Goal: Information Seeking & Learning: Learn about a topic

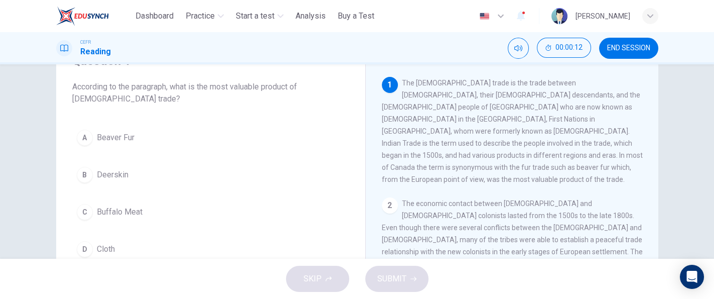
scroll to position [56, 0]
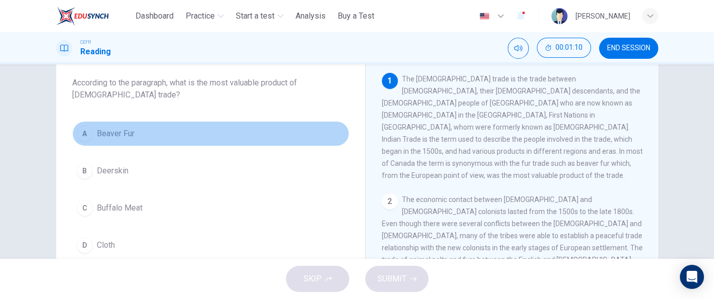
click at [157, 128] on button "A Beaver Fur" at bounding box center [210, 133] width 277 height 25
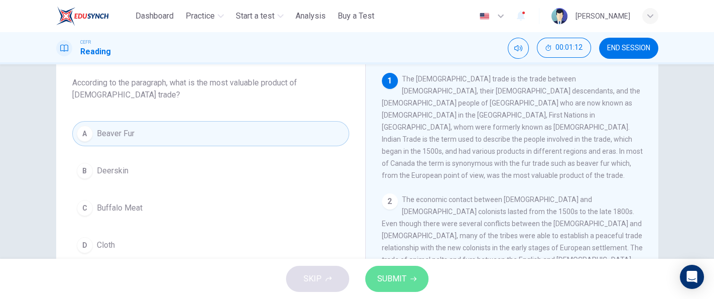
click at [384, 275] on span "SUBMIT" at bounding box center [391, 279] width 29 height 14
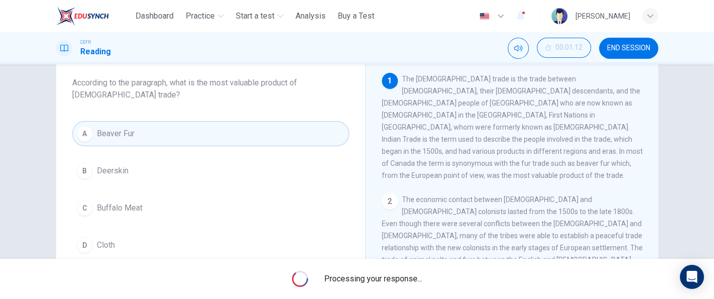
drag, startPoint x: 458, startPoint y: 156, endPoint x: 500, endPoint y: 158, distance: 41.7
click at [500, 158] on span "The [DEMOGRAPHIC_DATA] trade is the trade between [DEMOGRAPHIC_DATA], their [DE…" at bounding box center [512, 127] width 261 height 104
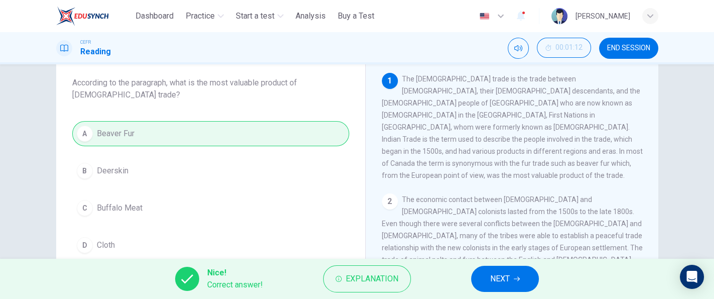
drag, startPoint x: 490, startPoint y: 155, endPoint x: 448, endPoint y: 156, distance: 42.2
click at [448, 156] on span "The [DEMOGRAPHIC_DATA] trade is the trade between [DEMOGRAPHIC_DATA], their [DE…" at bounding box center [512, 127] width 261 height 104
click at [386, 278] on span "Explanation" at bounding box center [372, 279] width 53 height 14
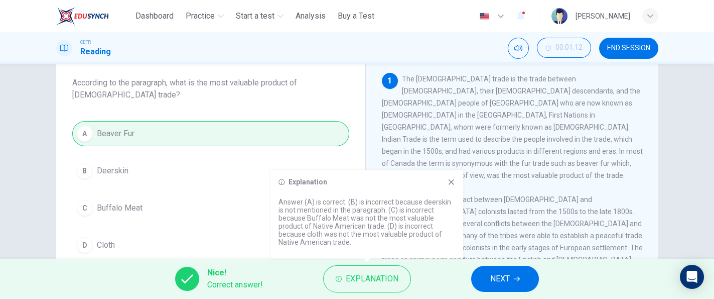
click at [532, 219] on span "The economic contact between [DEMOGRAPHIC_DATA] and [DEMOGRAPHIC_DATA] colonist…" at bounding box center [512, 241] width 261 height 92
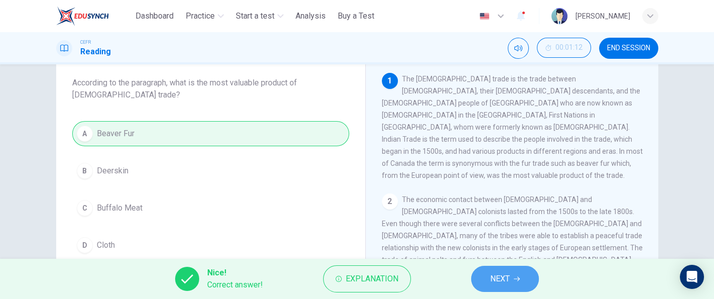
click at [477, 278] on button "NEXT" at bounding box center [505, 279] width 68 height 26
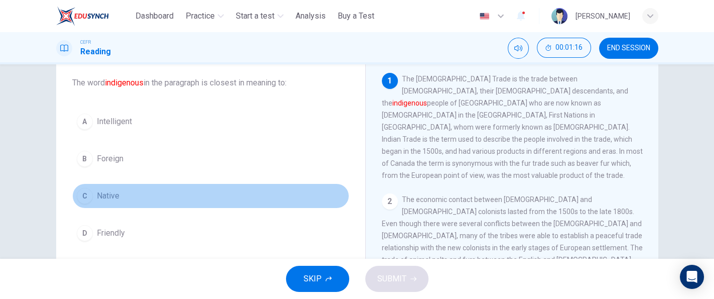
click at [119, 192] on button "C Native" at bounding box center [210, 195] width 277 height 25
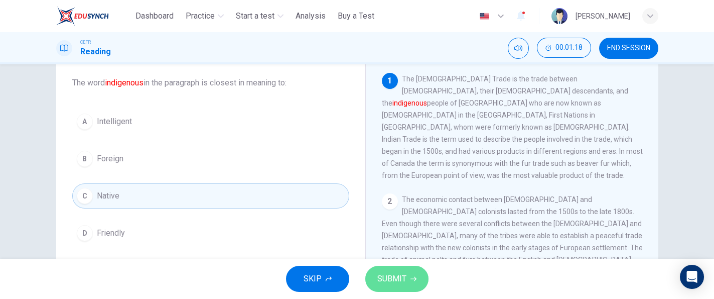
click at [392, 273] on span "SUBMIT" at bounding box center [391, 279] width 29 height 14
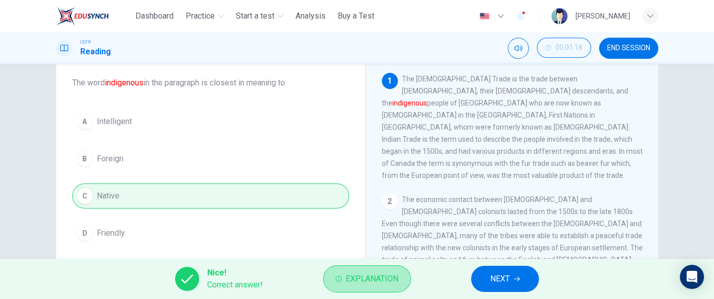
click at [392, 273] on span "Explanation" at bounding box center [372, 279] width 53 height 14
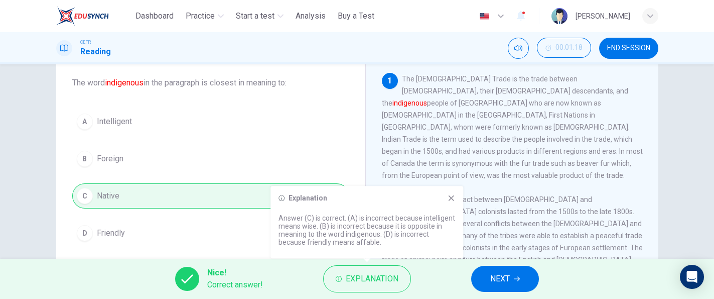
click at [499, 225] on div "2 The economic contact between [DEMOGRAPHIC_DATA] and [DEMOGRAPHIC_DATA] coloni…" at bounding box center [512, 241] width 261 height 96
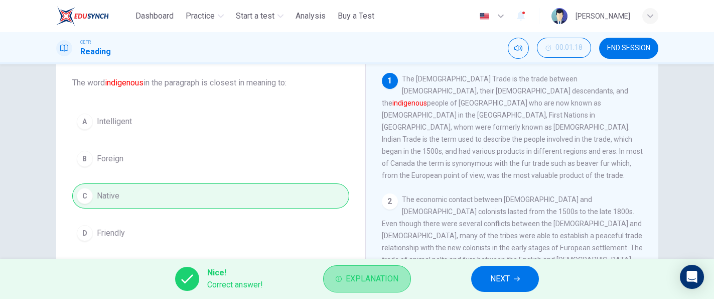
click at [380, 272] on span "Explanation" at bounding box center [372, 279] width 53 height 14
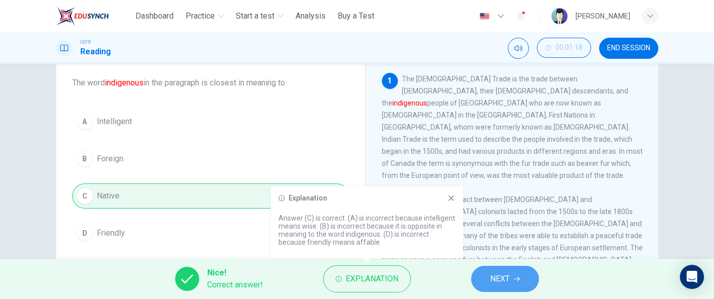
click at [508, 274] on span "NEXT" at bounding box center [500, 279] width 20 height 14
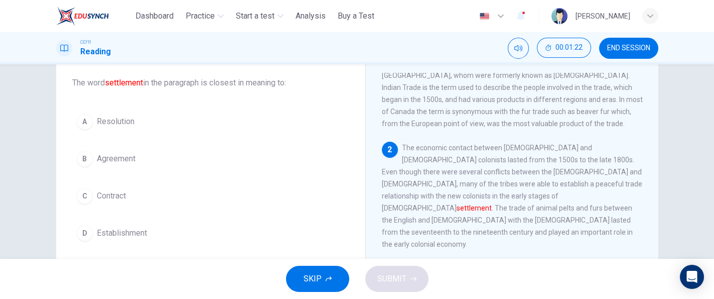
scroll to position [54, 0]
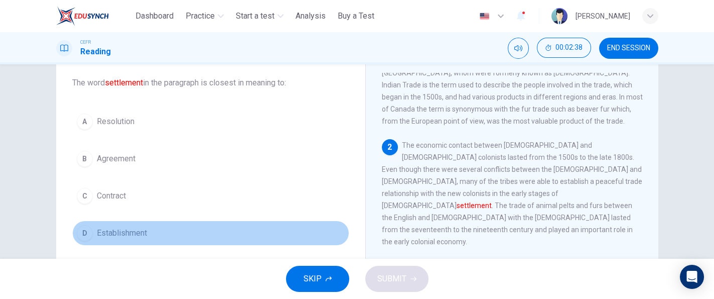
click at [120, 233] on span "Establishment" at bounding box center [122, 233] width 50 height 12
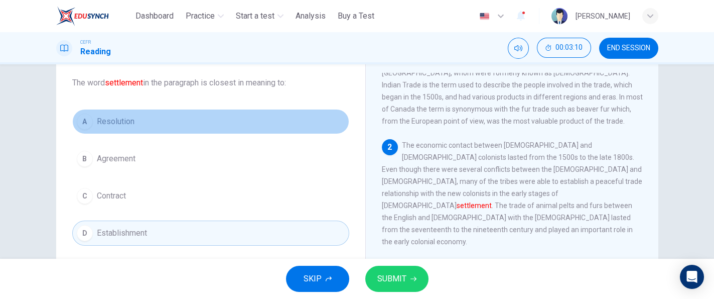
click at [120, 123] on span "Resolution" at bounding box center [116, 121] width 38 height 12
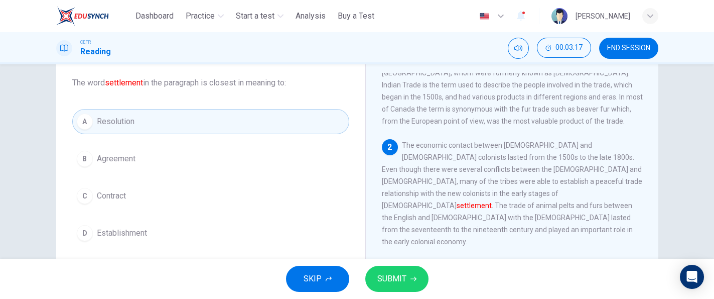
click at [128, 193] on button "C Contract" at bounding box center [210, 195] width 277 height 25
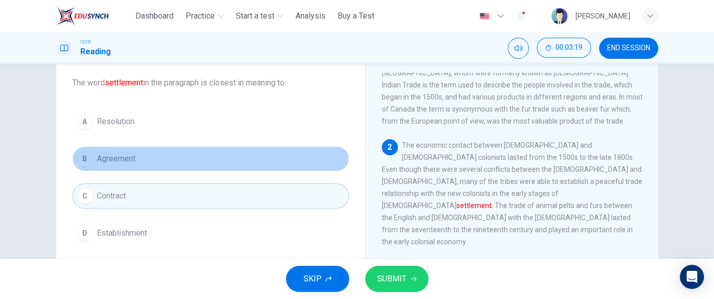
click at [128, 169] on button "B Agreement" at bounding box center [210, 158] width 277 height 25
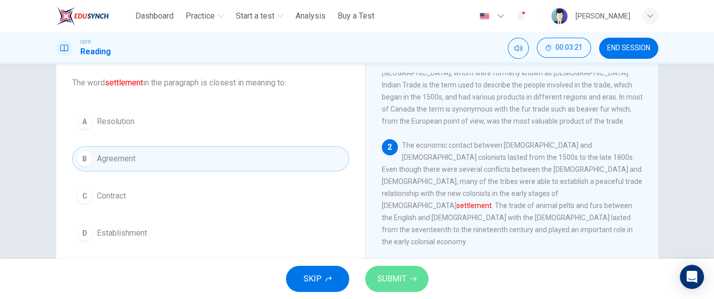
click at [370, 278] on button "SUBMIT" at bounding box center [396, 279] width 63 height 26
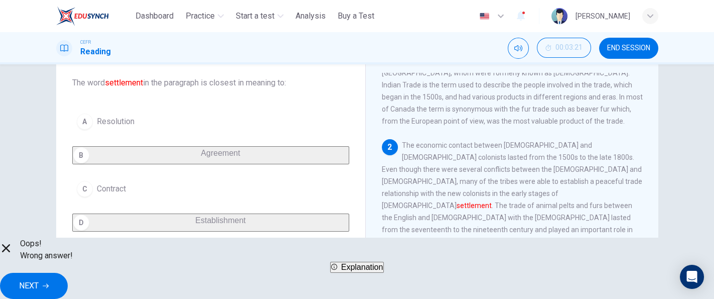
click at [370, 271] on span "Explanation" at bounding box center [362, 266] width 42 height 9
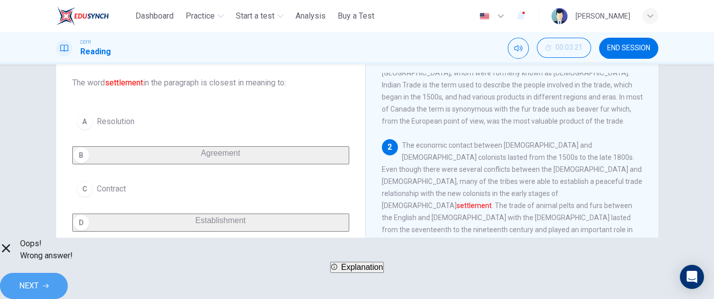
click at [39, 282] on span "NEXT" at bounding box center [29, 286] width 20 height 14
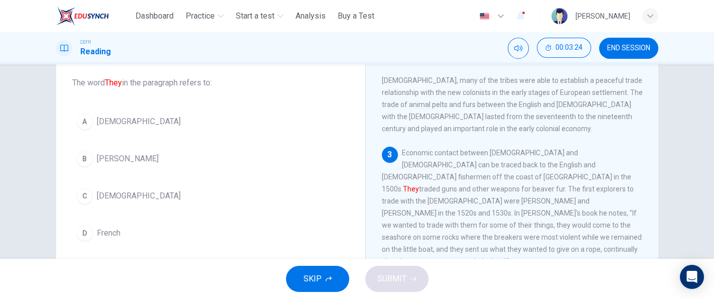
scroll to position [162, 0]
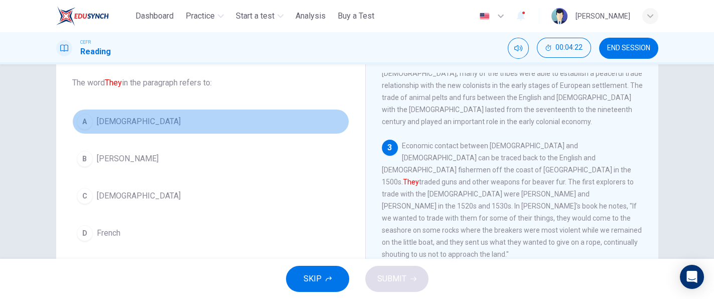
click at [156, 115] on button "A [DEMOGRAPHIC_DATA]" at bounding box center [210, 121] width 277 height 25
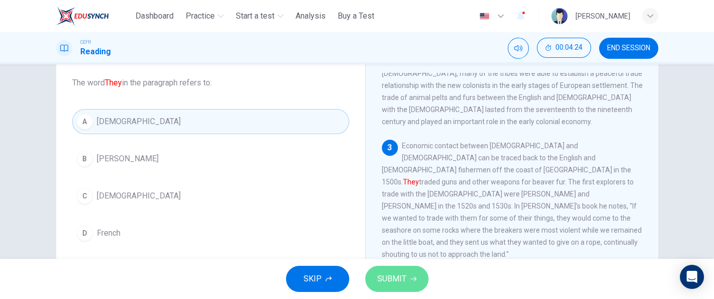
click at [392, 283] on span "SUBMIT" at bounding box center [391, 279] width 29 height 14
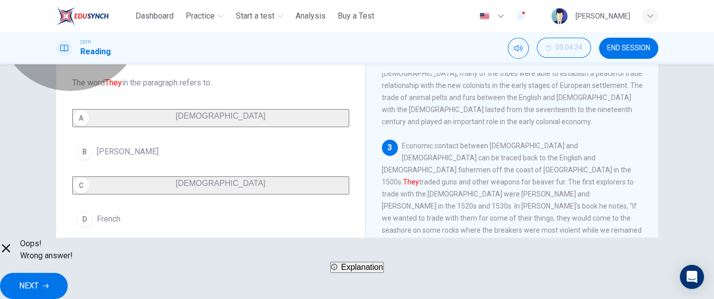
click at [383, 271] on span "Explanation" at bounding box center [362, 266] width 42 height 9
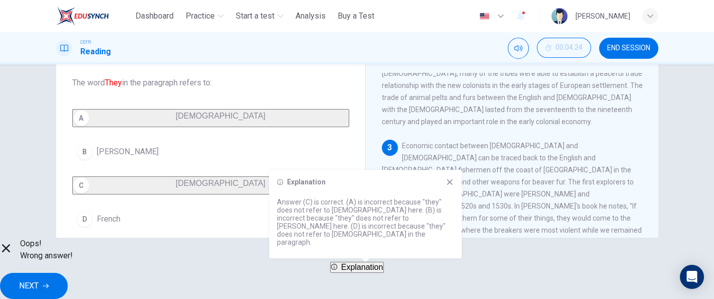
click at [513, 222] on span "Economic contact between [DEMOGRAPHIC_DATA] and [DEMOGRAPHIC_DATA] can be trace…" at bounding box center [512, 200] width 260 height 116
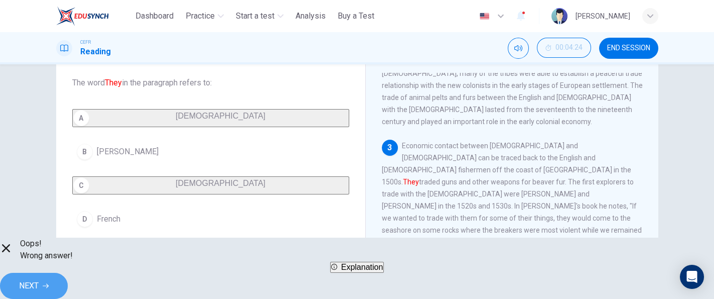
click at [68, 273] on button "NEXT" at bounding box center [34, 286] width 68 height 26
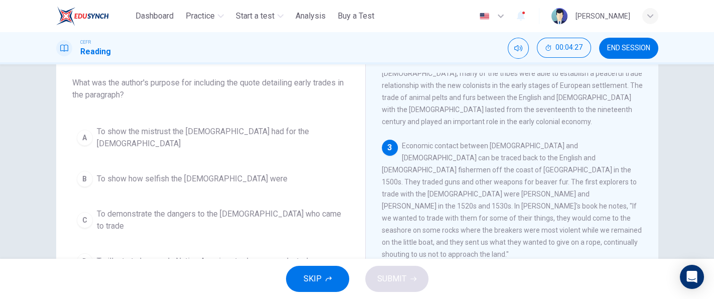
drag, startPoint x: 652, startPoint y: 174, endPoint x: 654, endPoint y: 195, distance: 20.7
click at [654, 195] on div "[DEMOGRAPHIC_DATA] Trade 2 1 The [DEMOGRAPHIC_DATA] trade is the trade between …" at bounding box center [511, 211] width 293 height 365
click at [328, 126] on button "A To show the mistrust the [DEMOGRAPHIC_DATA] had for the [DEMOGRAPHIC_DATA]" at bounding box center [210, 137] width 277 height 33
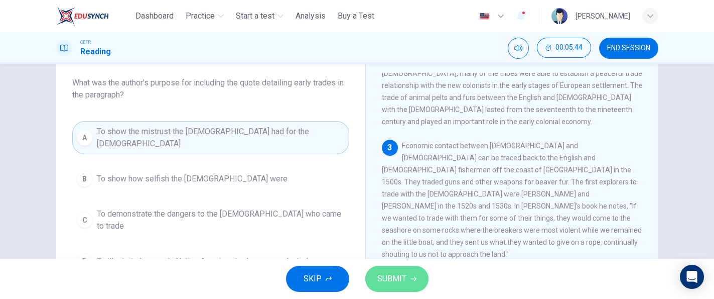
click at [392, 267] on button "SUBMIT" at bounding box center [396, 279] width 63 height 26
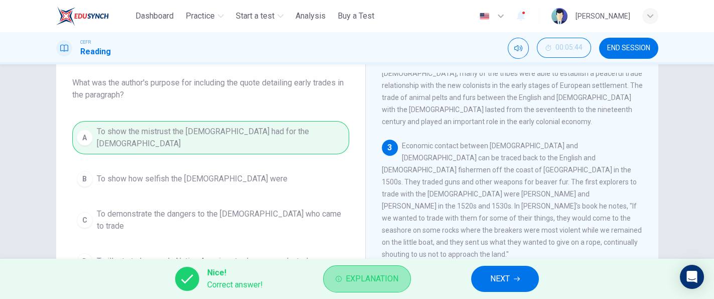
click at [386, 272] on span "Explanation" at bounding box center [372, 279] width 53 height 14
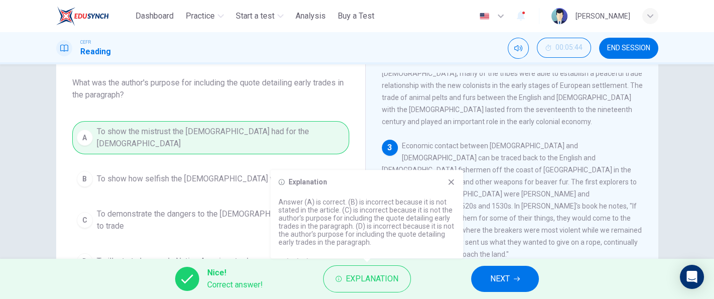
click at [471, 231] on div "3 Economic contact between [DEMOGRAPHIC_DATA] and [DEMOGRAPHIC_DATA] can be tra…" at bounding box center [512, 200] width 261 height 120
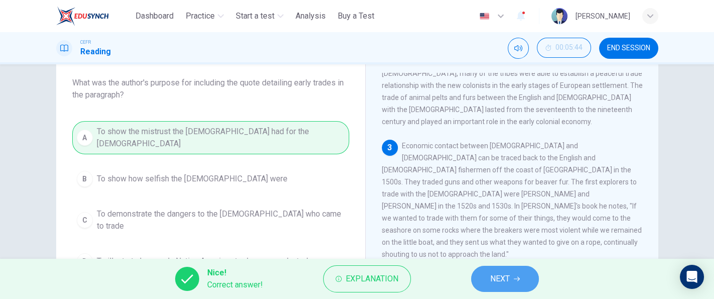
click at [484, 277] on button "NEXT" at bounding box center [505, 279] width 68 height 26
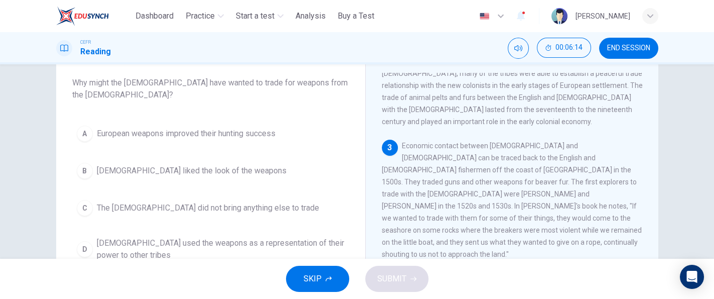
click at [271, 136] on span "European weapons improved their hunting success" at bounding box center [186, 133] width 179 height 12
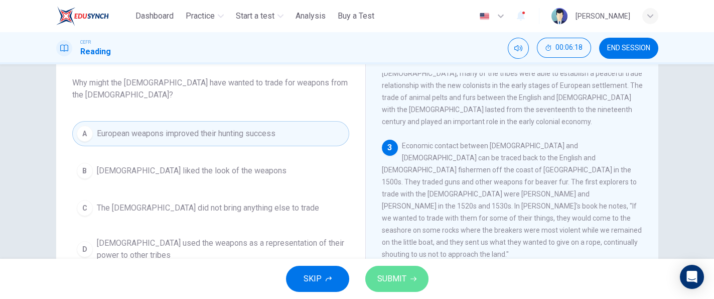
click at [403, 267] on button "SUBMIT" at bounding box center [396, 279] width 63 height 26
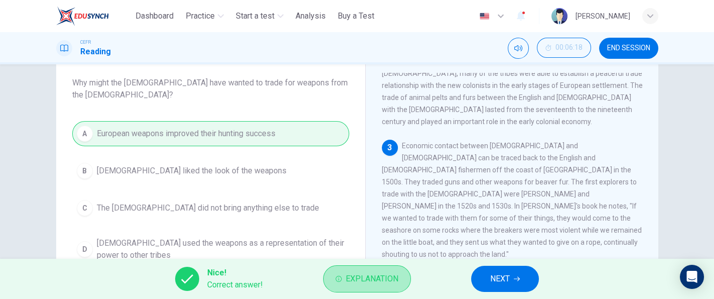
click at [403, 267] on button "Explanation" at bounding box center [367, 278] width 88 height 27
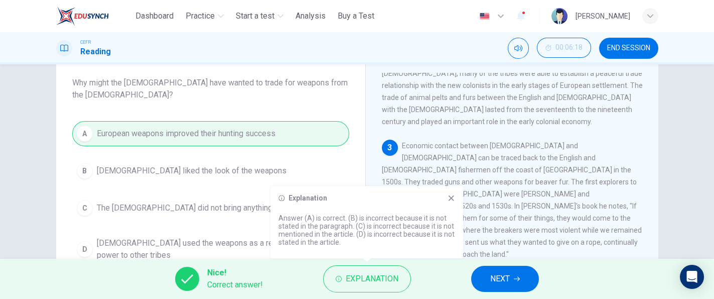
click at [500, 222] on span "Economic contact between [DEMOGRAPHIC_DATA] and [DEMOGRAPHIC_DATA] can be trace…" at bounding box center [512, 200] width 260 height 116
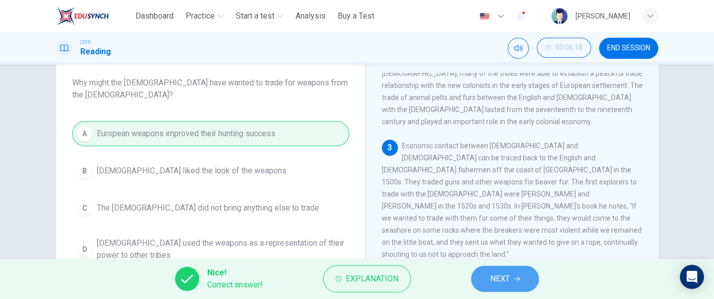
click at [495, 283] on span "NEXT" at bounding box center [500, 279] width 20 height 14
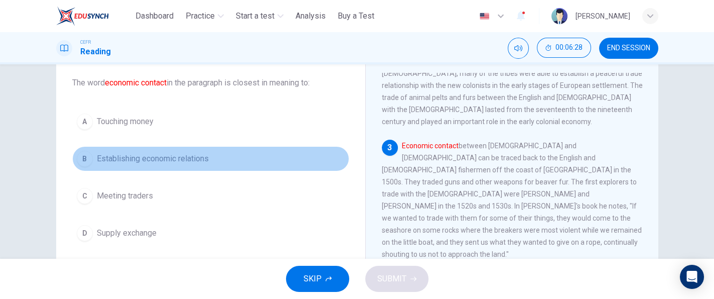
click at [203, 166] on button "[DEMOGRAPHIC_DATA] Establishing economic relations" at bounding box center [210, 158] width 277 height 25
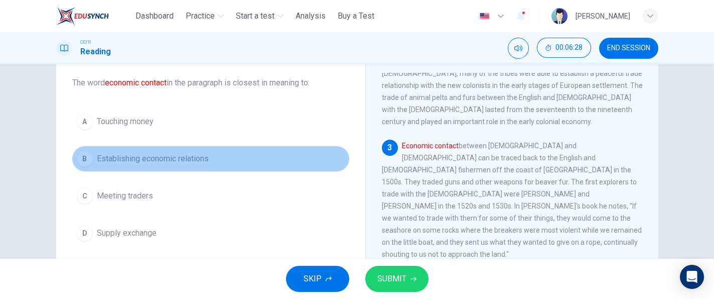
click at [203, 166] on button "[DEMOGRAPHIC_DATA] Establishing economic relations" at bounding box center [210, 158] width 277 height 25
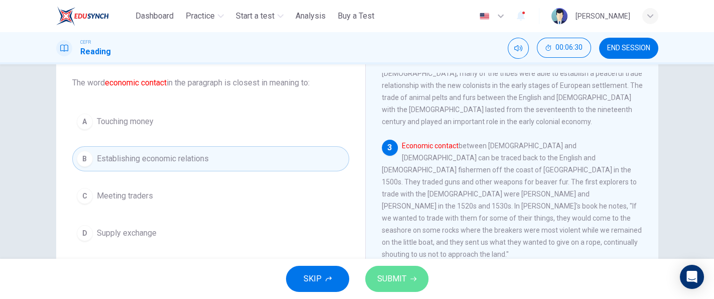
click at [400, 279] on span "SUBMIT" at bounding box center [391, 279] width 29 height 14
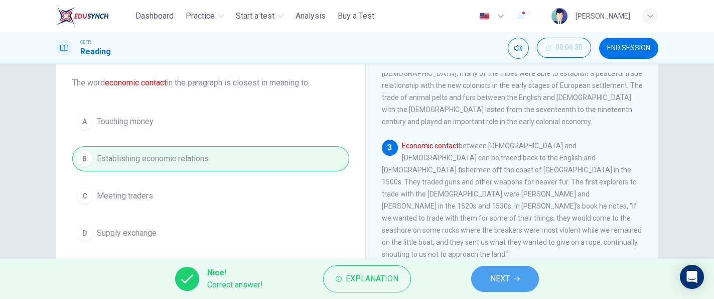
click at [510, 275] on button "NEXT" at bounding box center [505, 279] width 68 height 26
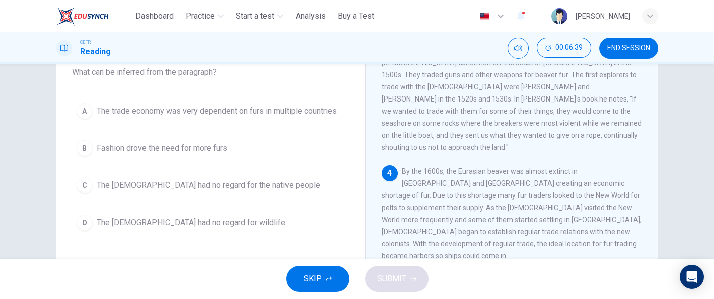
scroll to position [68, 0]
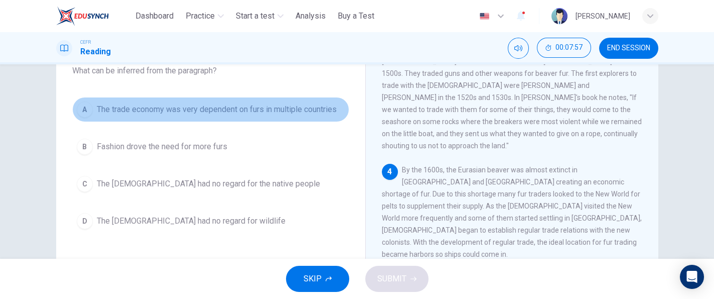
click at [314, 102] on button "A The trade economy was very dependent on furs in multiple countries" at bounding box center [210, 109] width 277 height 25
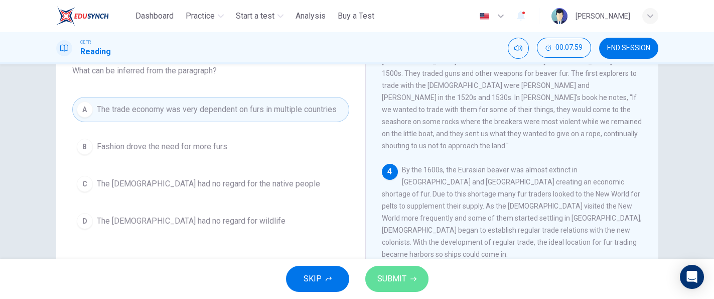
click at [400, 270] on button "SUBMIT" at bounding box center [396, 279] width 63 height 26
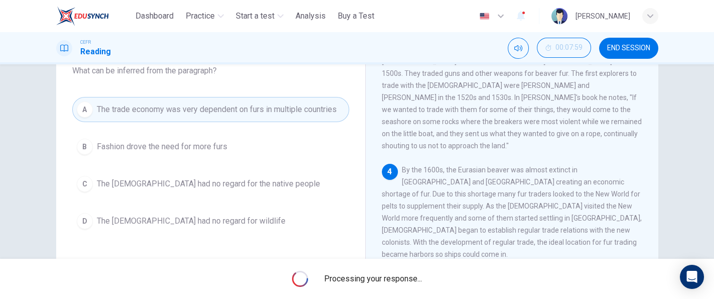
click at [400, 270] on div "Processing your response..." at bounding box center [357, 278] width 714 height 40
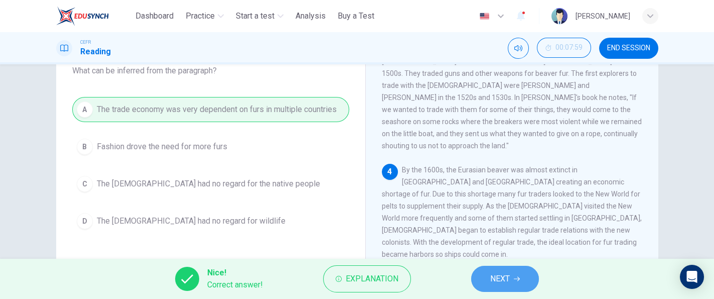
click at [483, 276] on button "NEXT" at bounding box center [505, 279] width 68 height 26
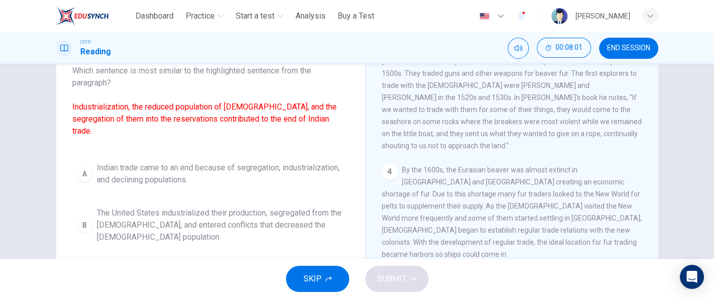
drag, startPoint x: 652, startPoint y: 189, endPoint x: 652, endPoint y: 194, distance: 5.0
click at [652, 194] on div "[DEMOGRAPHIC_DATA] Trade 2 1 The [DEMOGRAPHIC_DATA] trade is the trade between …" at bounding box center [511, 199] width 293 height 365
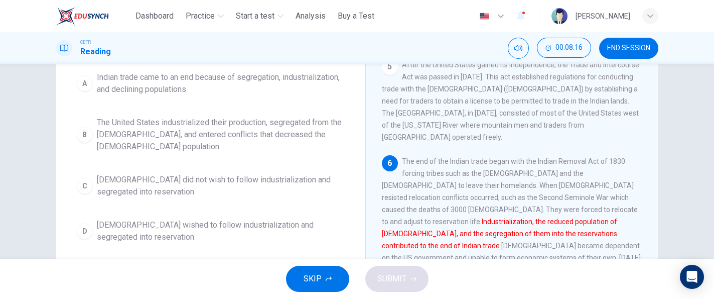
scroll to position [163, 0]
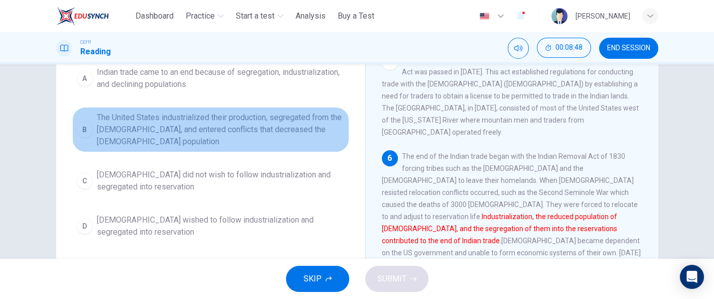
click at [301, 144] on span "The United States industrialized their production, segregated from the [DEMOGRA…" at bounding box center [221, 129] width 248 height 36
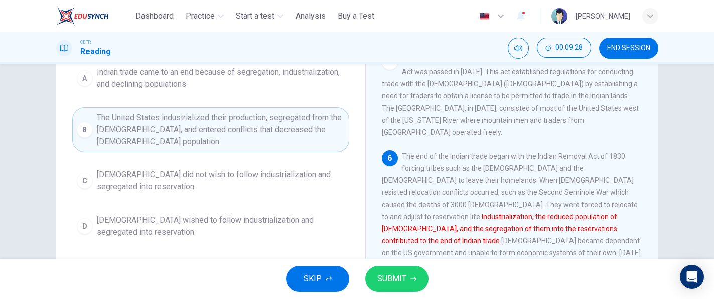
click at [422, 266] on div "SKIP SUBMIT" at bounding box center [357, 278] width 714 height 40
click at [400, 277] on span "SUBMIT" at bounding box center [391, 279] width 29 height 14
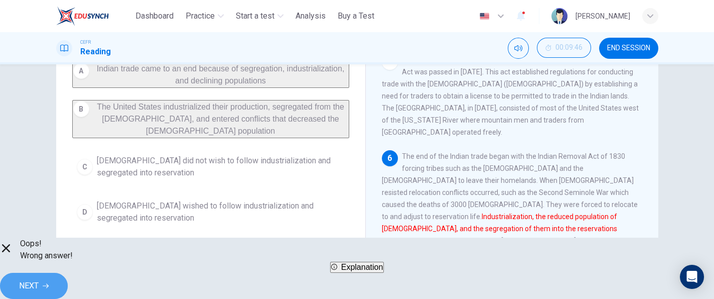
click at [39, 283] on span "NEXT" at bounding box center [29, 286] width 20 height 14
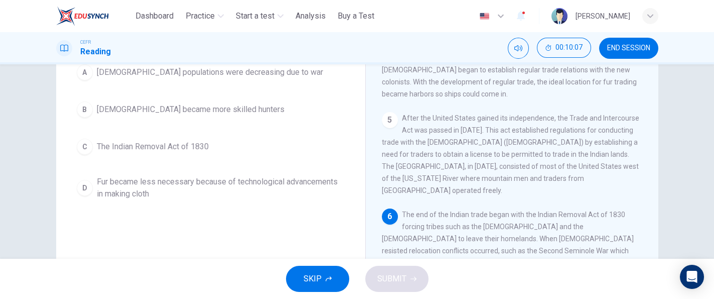
scroll to position [93, 0]
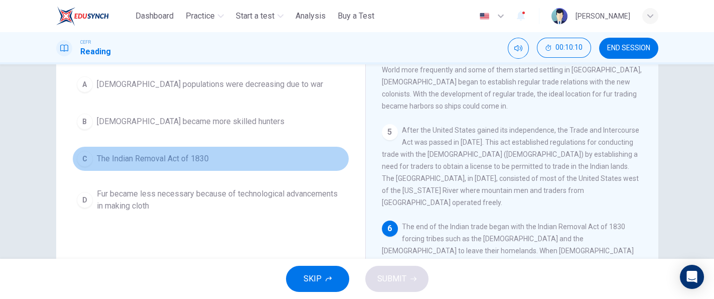
click at [228, 158] on button "C The Indian Removal Act of 1830" at bounding box center [210, 158] width 277 height 25
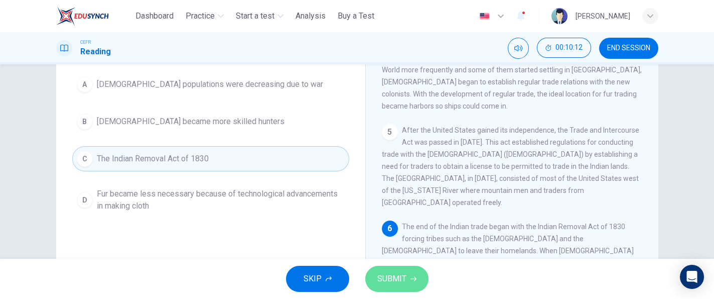
click at [401, 279] on span "SUBMIT" at bounding box center [391, 279] width 29 height 14
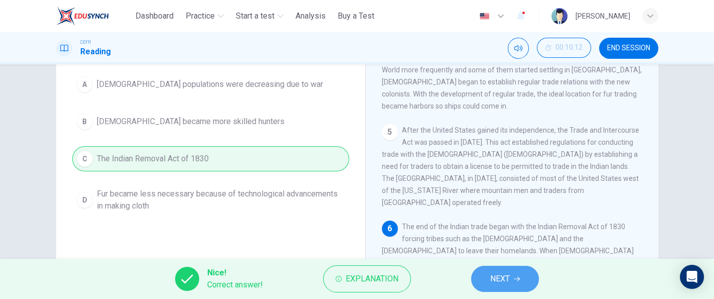
click at [483, 277] on button "NEXT" at bounding box center [505, 279] width 68 height 26
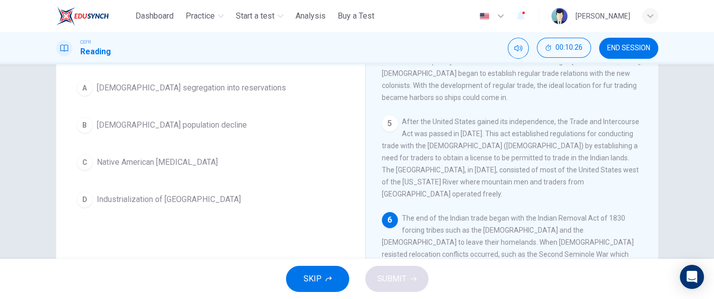
scroll to position [102, 0]
drag, startPoint x: 707, startPoint y: 169, endPoint x: 713, endPoint y: 137, distance: 32.8
click at [713, 137] on div "Question 11 According to the paragraph, the Indian trade came to an end because…" at bounding box center [357, 161] width 714 height 194
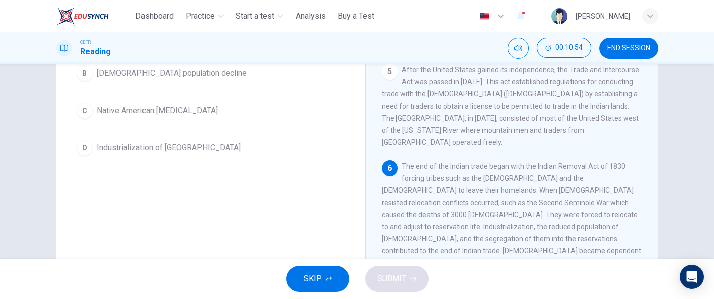
scroll to position [155, 0]
click at [702, 167] on div "Question 11 According to the paragraph, the Indian trade came to an end because…" at bounding box center [357, 161] width 714 height 194
drag, startPoint x: 702, startPoint y: 167, endPoint x: 704, endPoint y: 173, distance: 6.2
click at [704, 173] on div "Question 11 According to the paragraph, the Indian trade came to an end because…" at bounding box center [357, 161] width 714 height 194
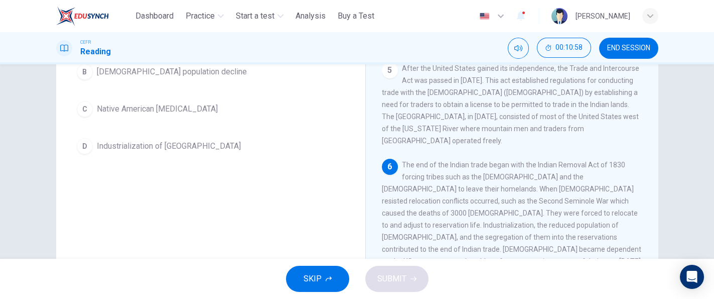
drag, startPoint x: 704, startPoint y: 173, endPoint x: 709, endPoint y: 174, distance: 5.5
click at [709, 174] on div "Question 11 According to the paragraph, the Indian trade came to an end because…" at bounding box center [357, 161] width 714 height 194
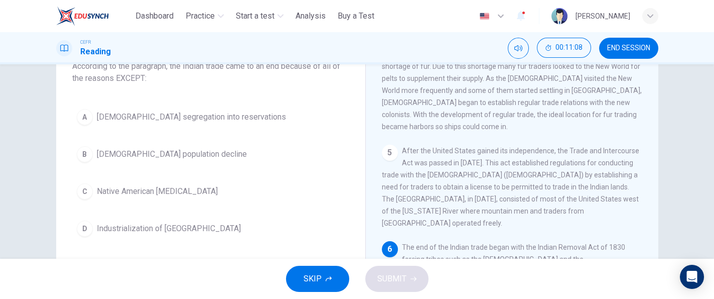
scroll to position [71, 0]
drag, startPoint x: 701, startPoint y: 136, endPoint x: 702, endPoint y: 153, distance: 17.1
click at [702, 153] on div "Question 11 According to the paragraph, the Indian trade came to an end because…" at bounding box center [357, 161] width 714 height 194
click at [702, 156] on div "Question 11 According to the paragraph, the Indian trade came to an end because…" at bounding box center [357, 161] width 714 height 194
drag, startPoint x: 702, startPoint y: 156, endPoint x: 704, endPoint y: 163, distance: 7.2
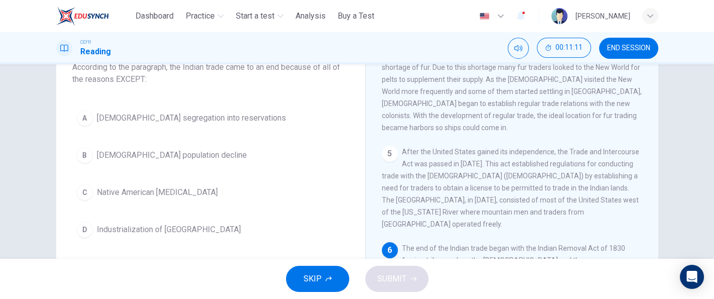
click at [704, 163] on div "Question 11 According to the paragraph, the Indian trade came to an end because…" at bounding box center [357, 161] width 714 height 194
drag, startPoint x: 705, startPoint y: 146, endPoint x: 709, endPoint y: 154, distance: 8.8
click at [709, 154] on div "Question 11 According to the paragraph, the Indian trade came to an end because…" at bounding box center [357, 161] width 714 height 194
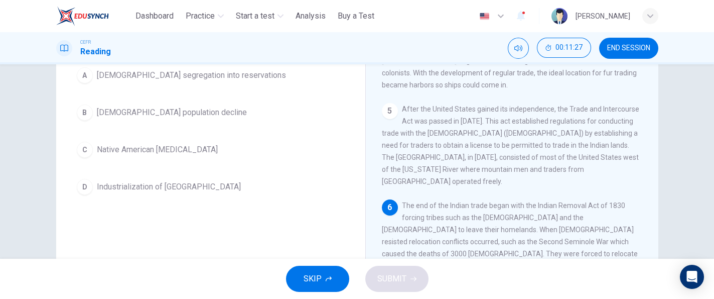
scroll to position [101, 0]
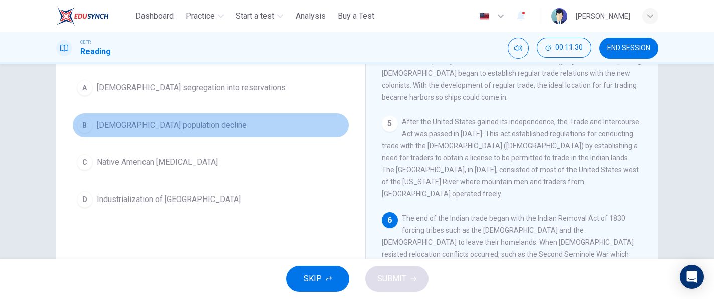
click at [249, 121] on button "B [DEMOGRAPHIC_DATA] population decline" at bounding box center [210, 124] width 277 height 25
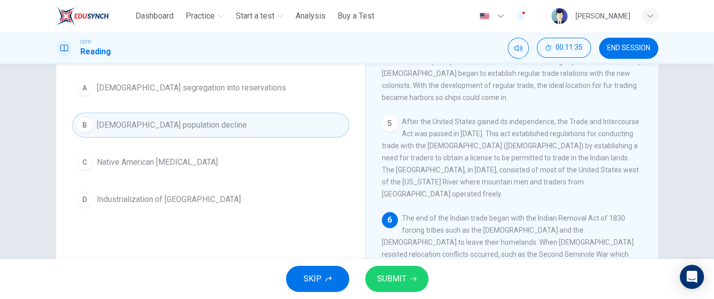
click at [394, 276] on span "SUBMIT" at bounding box center [391, 279] width 29 height 14
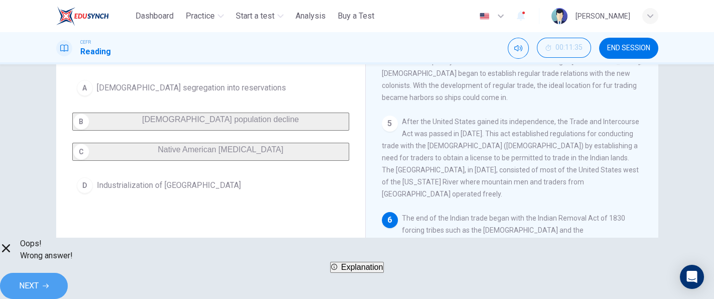
click at [68, 273] on button "NEXT" at bounding box center [34, 286] width 68 height 26
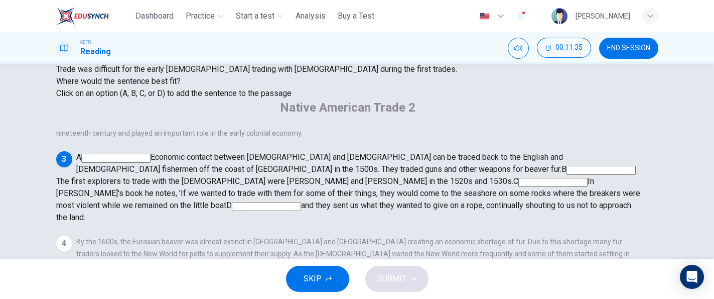
scroll to position [152, 0]
click at [621, 54] on button "END SESSION" at bounding box center [628, 48] width 59 height 21
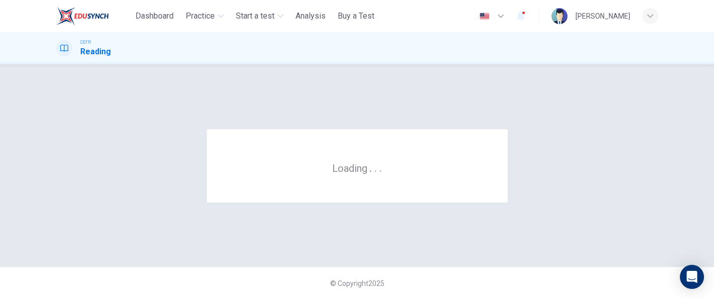
scroll to position [0, 0]
